Goal: Information Seeking & Learning: Learn about a topic

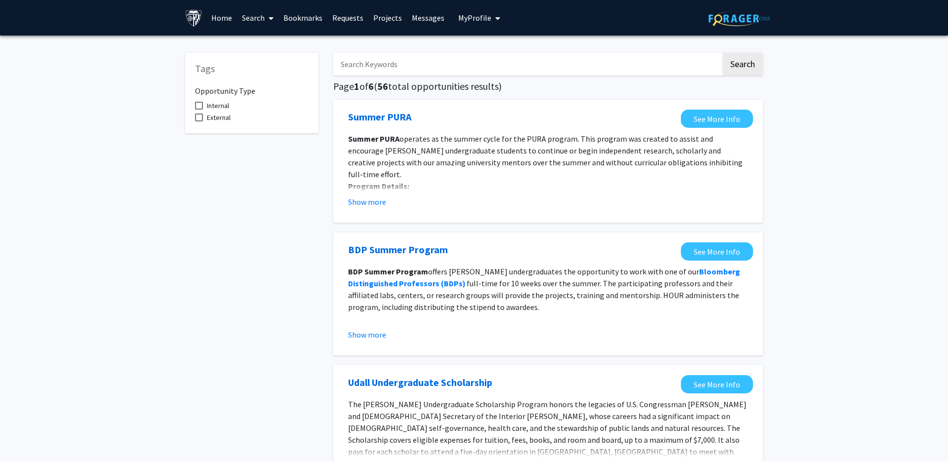
click at [198, 105] on span at bounding box center [199, 106] width 8 height 8
click at [198, 110] on input "Internal" at bounding box center [198, 110] width 0 height 0
checkbox input "true"
click at [436, 67] on input "Search Keywords" at bounding box center [527, 64] width 388 height 23
type input "m"
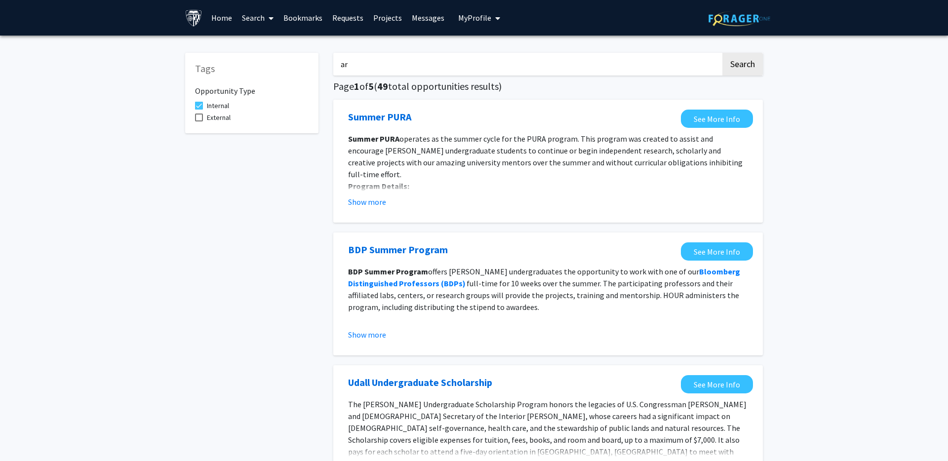
type input "a"
type input "d"
click at [722, 53] on button "Search" at bounding box center [742, 64] width 40 height 23
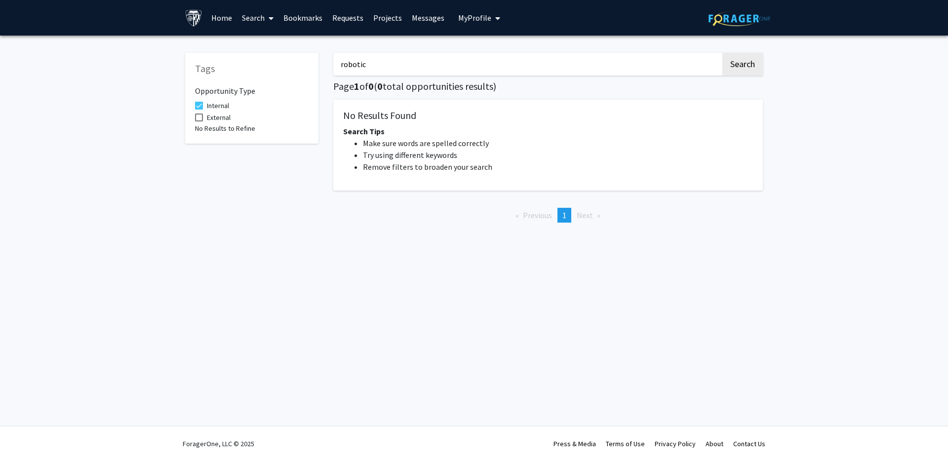
drag, startPoint x: 412, startPoint y: 64, endPoint x: 241, endPoint y: 52, distance: 171.7
click at [241, 52] on div "Tags Opportunity Type Internal External No Results to Refine robotic Search Pag…" at bounding box center [474, 137] width 592 height 188
click at [722, 53] on button "Search" at bounding box center [742, 64] width 40 height 23
click at [419, 68] on input "artificial intelligence" at bounding box center [527, 64] width 388 height 23
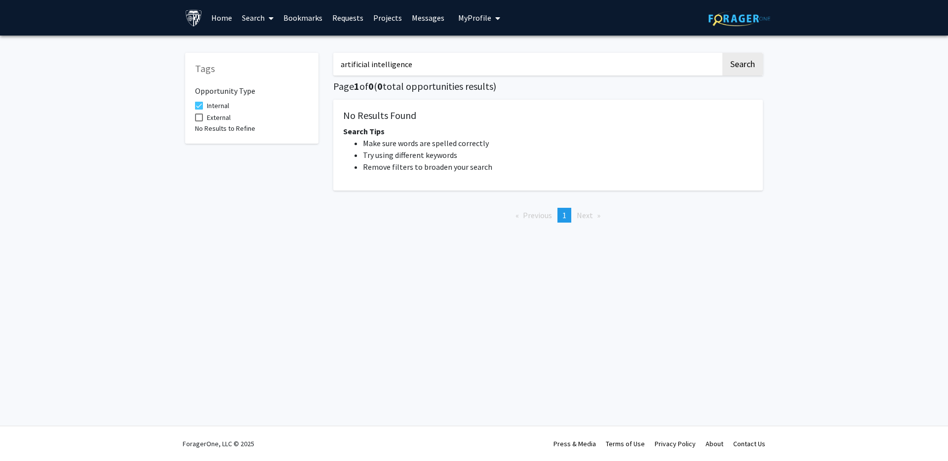
click at [419, 68] on input "artificial intelligence" at bounding box center [527, 64] width 388 height 23
click at [722, 53] on button "Search" at bounding box center [742, 64] width 40 height 23
click at [511, 64] on input "machine learning" at bounding box center [527, 64] width 388 height 23
click at [510, 64] on input "machine learning" at bounding box center [527, 64] width 388 height 23
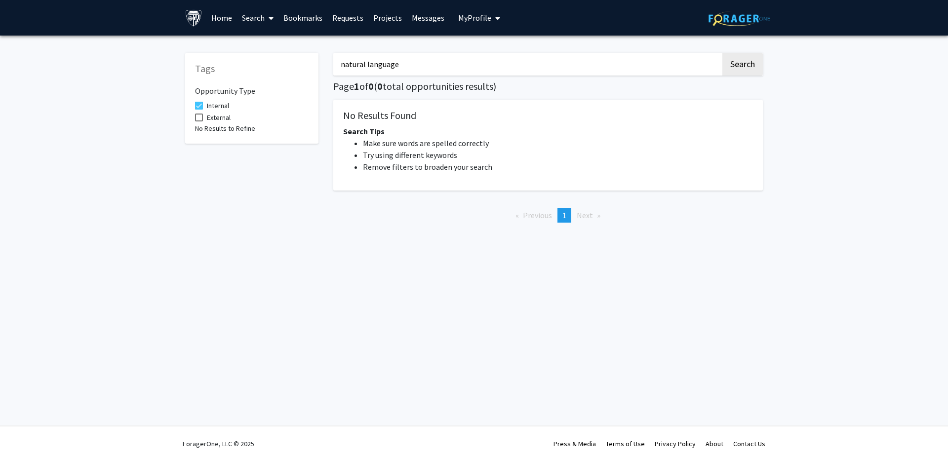
type input "natural language"
click at [722, 53] on button "Search" at bounding box center [742, 64] width 40 height 23
click at [198, 118] on span at bounding box center [199, 118] width 8 height 8
click at [198, 121] on input "External" at bounding box center [198, 121] width 0 height 0
checkbox input "true"
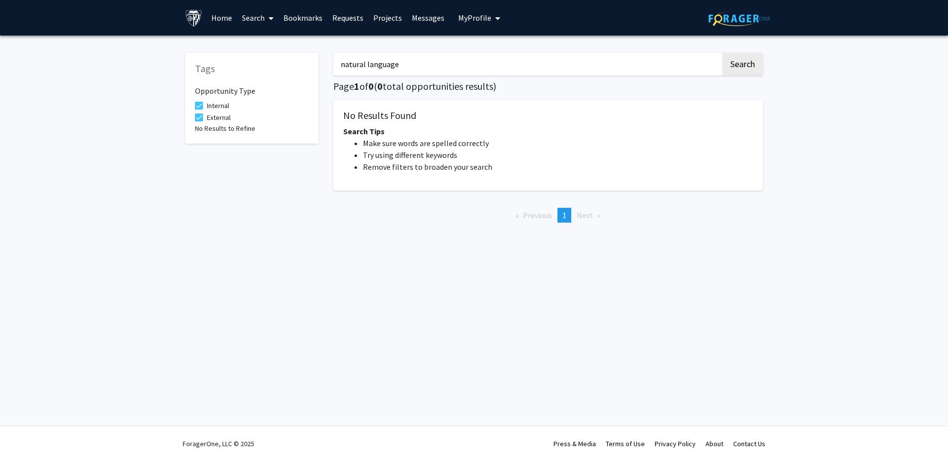
click at [409, 69] on input "natural language" at bounding box center [527, 64] width 388 height 23
click at [722, 53] on button "Search" at bounding box center [742, 64] width 40 height 23
click at [410, 67] on input "natural language" at bounding box center [527, 64] width 388 height 23
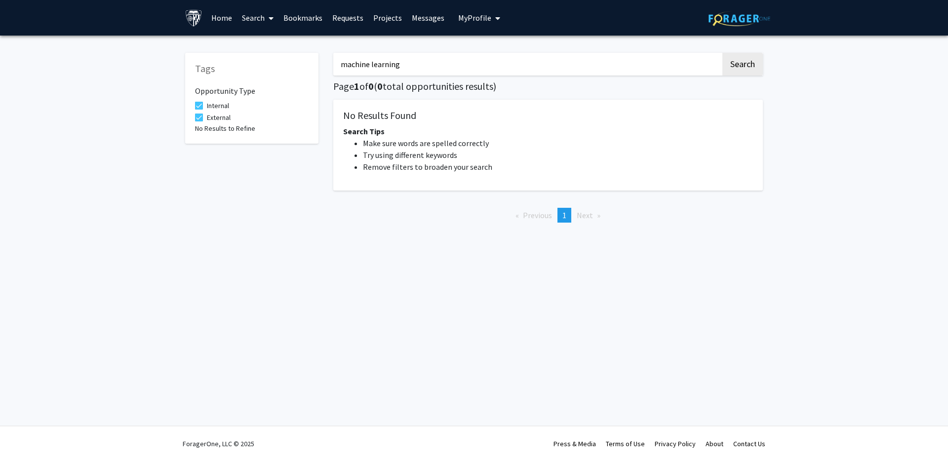
type input "machine learning"
click at [722, 53] on button "Search" at bounding box center [742, 64] width 40 height 23
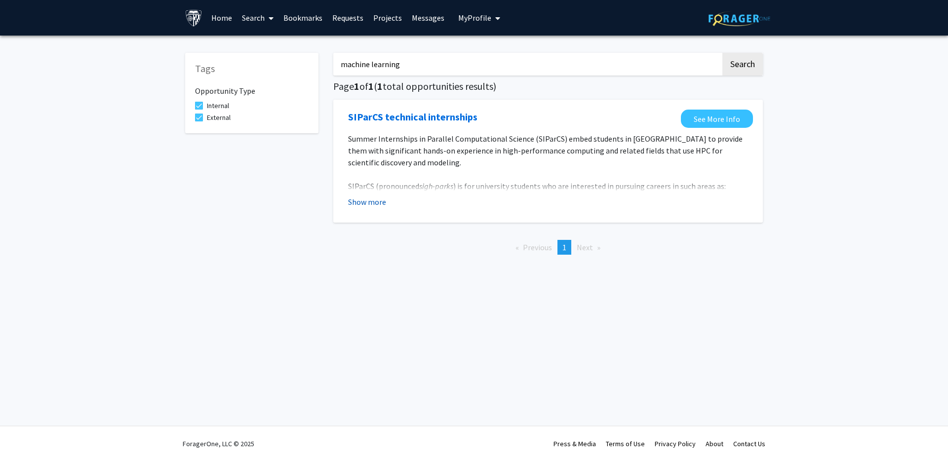
click at [378, 201] on button "Show more" at bounding box center [367, 202] width 38 height 12
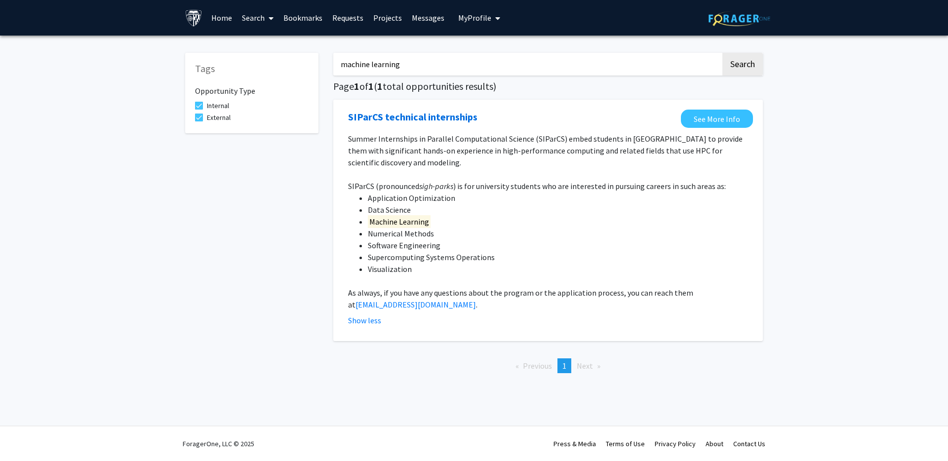
click at [392, 17] on link "Projects" at bounding box center [387, 17] width 39 height 35
